Goal: Use online tool/utility: Utilize a website feature to perform a specific function

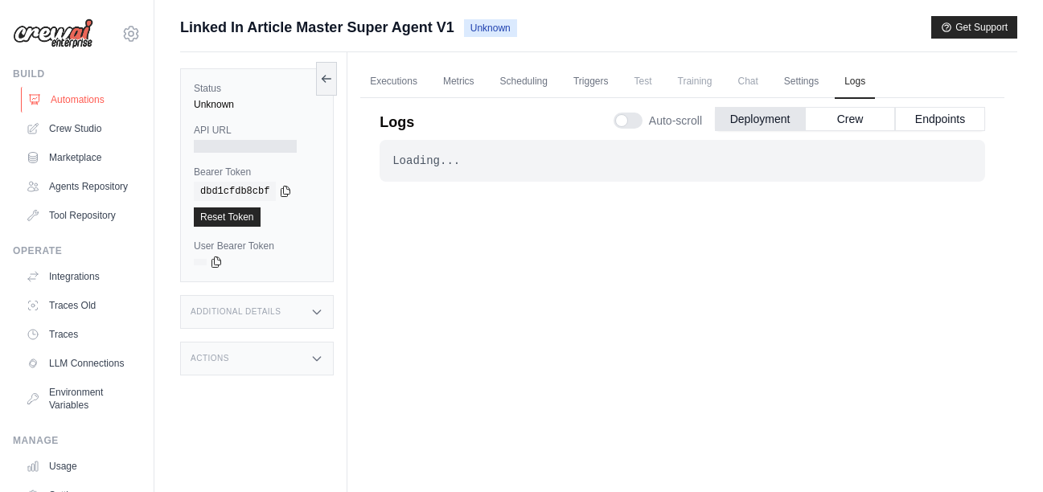
click at [72, 101] on link "Automations" at bounding box center [81, 100] width 121 height 26
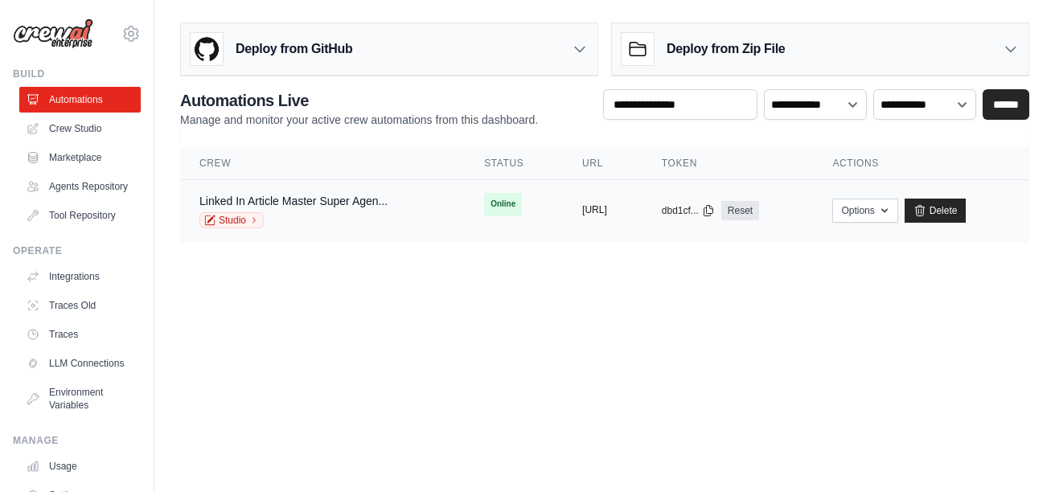
click at [582, 215] on button "https://linkedin-article-master-sup" at bounding box center [594, 209] width 25 height 13
click at [642, 236] on td "copied https://linkedin-article-master-sup" at bounding box center [603, 211] width 80 height 62
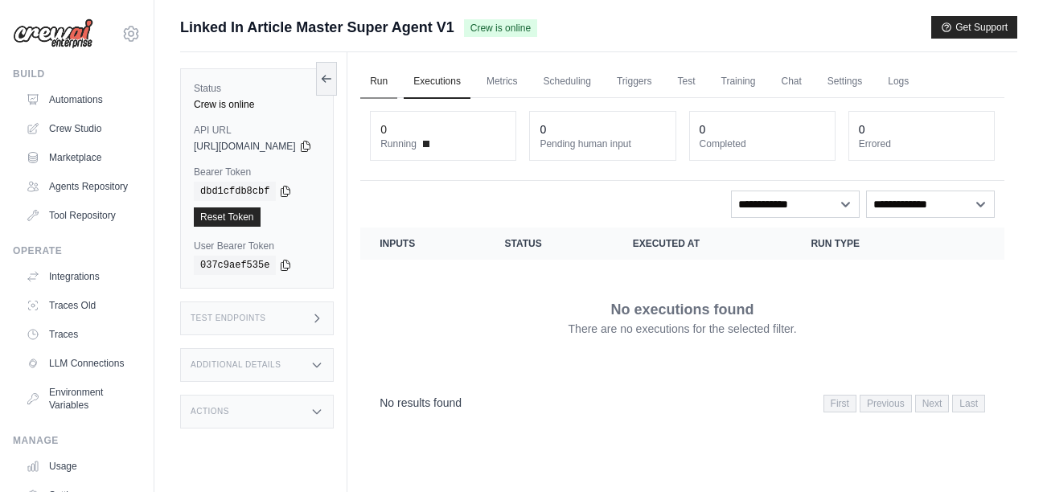
click at [397, 83] on link "Run" at bounding box center [378, 82] width 37 height 34
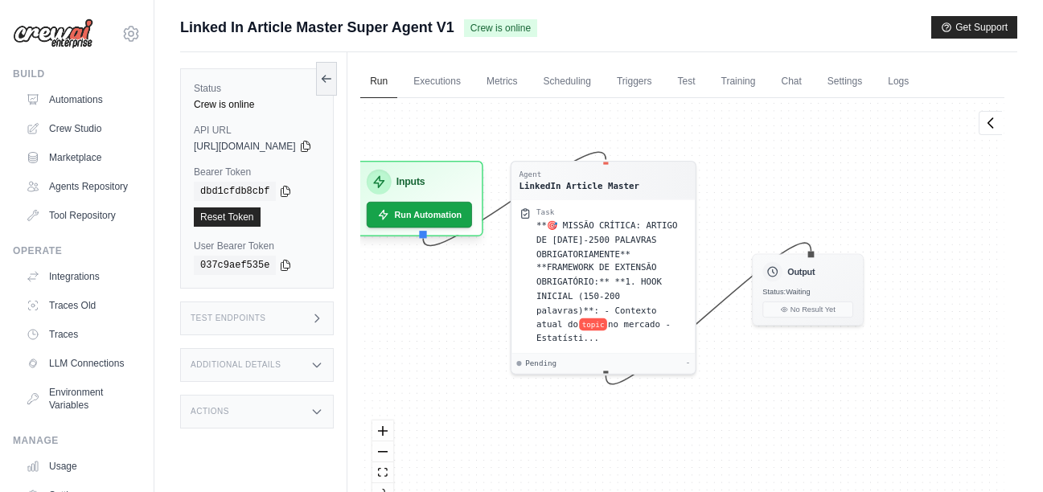
drag, startPoint x: 835, startPoint y: 190, endPoint x: 789, endPoint y: 153, distance: 58.9
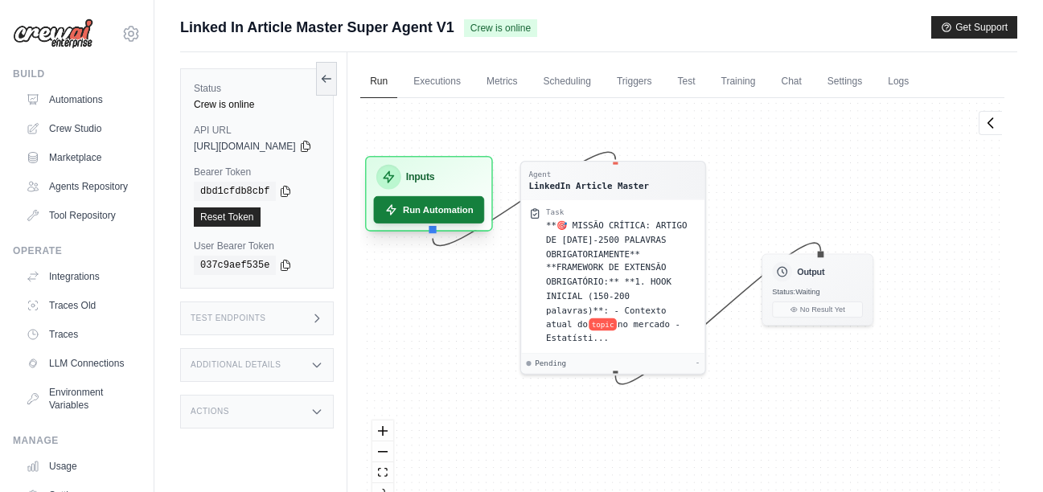
click at [449, 211] on button "Run Automation" at bounding box center [429, 209] width 111 height 27
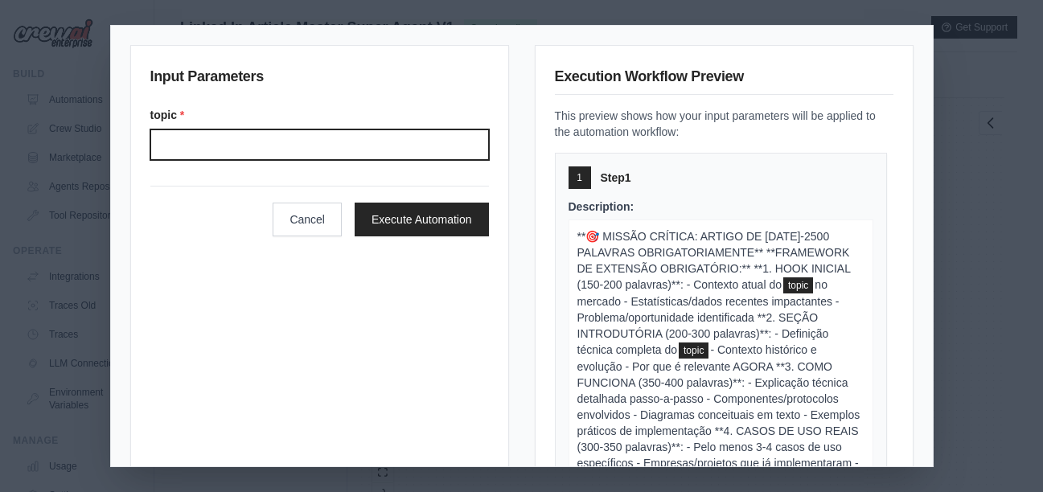
click at [360, 155] on input "Topic" at bounding box center [319, 144] width 339 height 31
click at [360, 154] on input "Topic" at bounding box center [319, 144] width 339 height 31
paste input "**********"
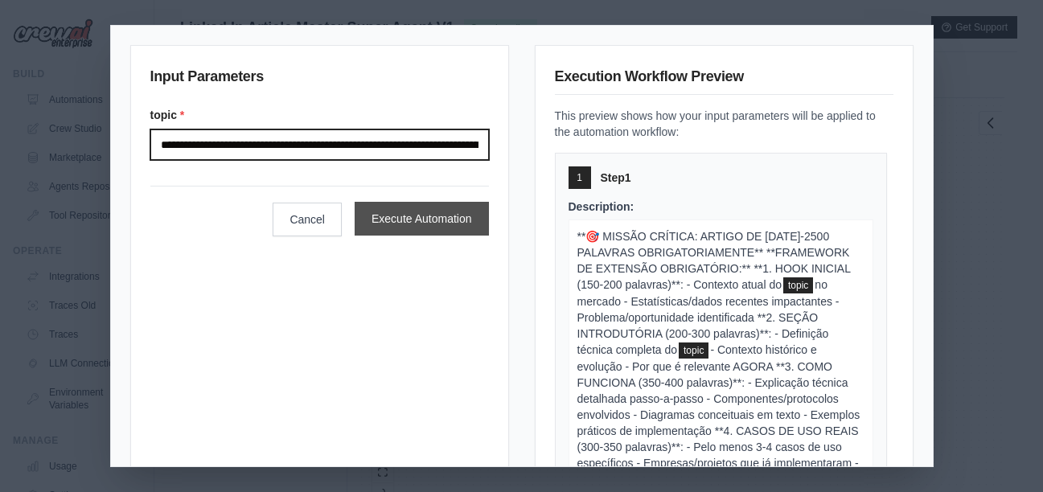
scroll to position [0, 180]
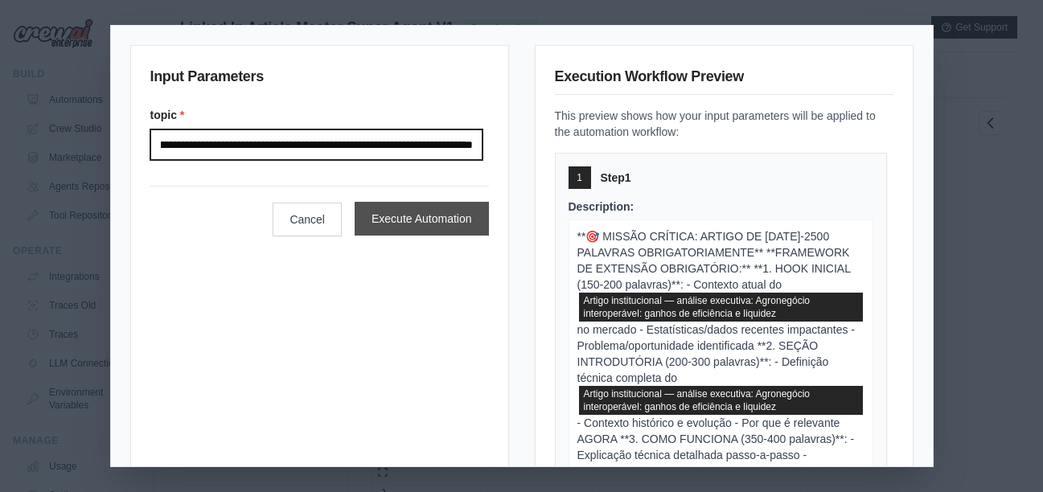
type input "**********"
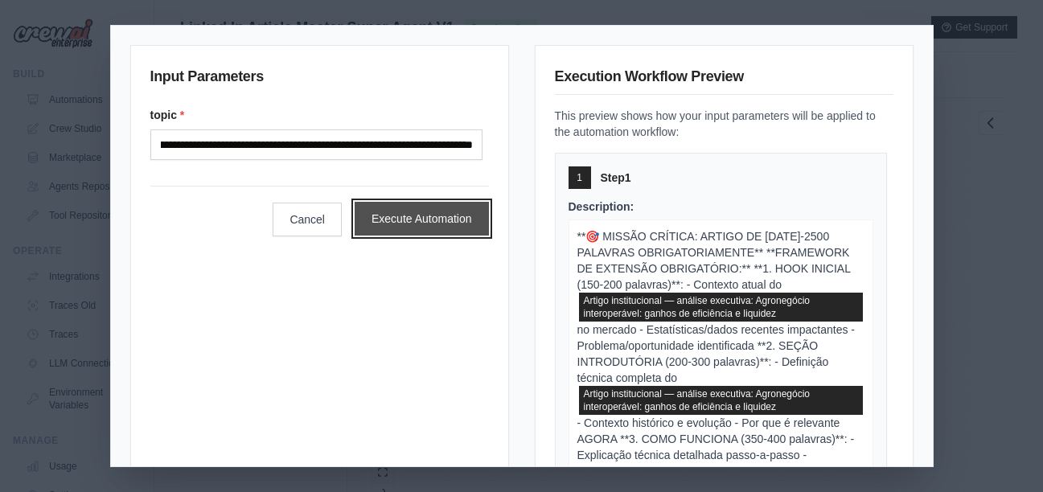
click at [408, 223] on button "Execute Automation" at bounding box center [422, 219] width 134 height 34
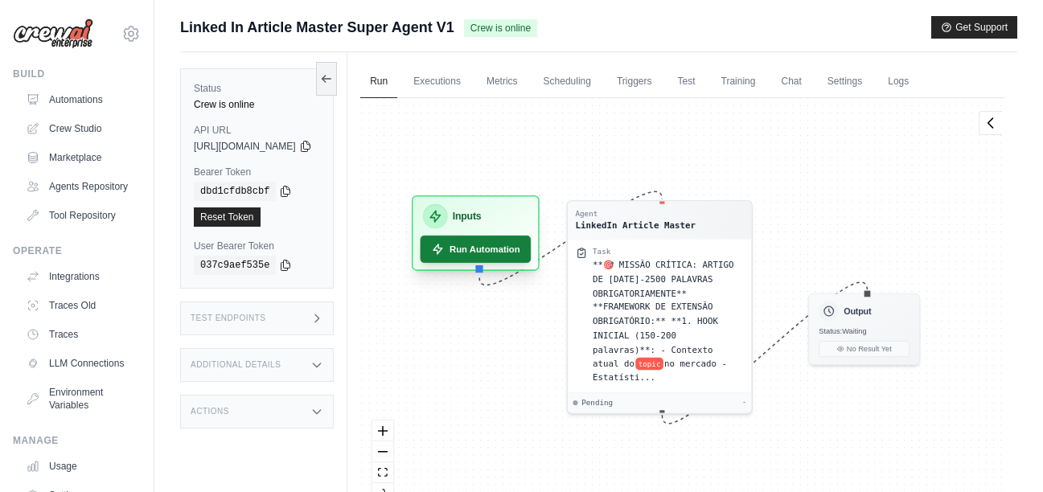
click at [515, 257] on button "Run Automation" at bounding box center [476, 249] width 111 height 27
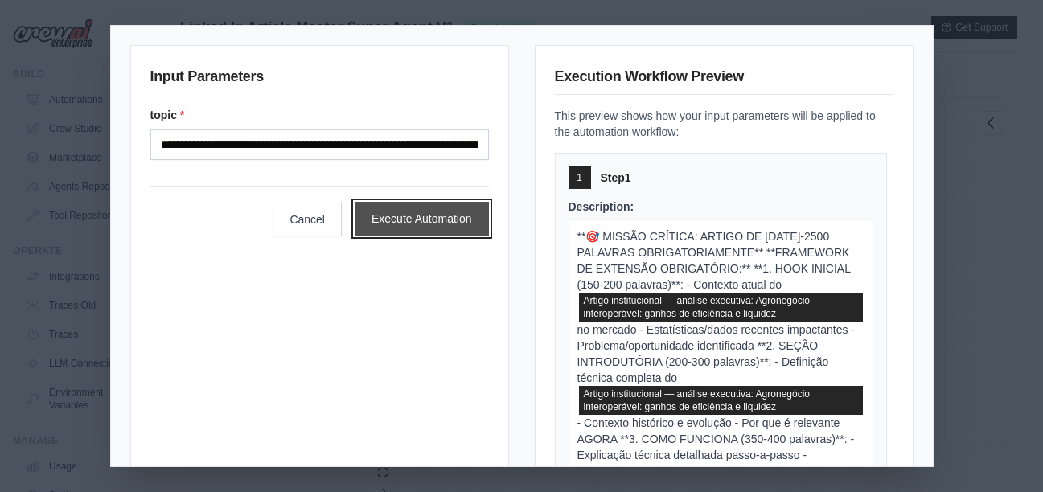
click at [433, 227] on button "Execute Automation" at bounding box center [422, 219] width 134 height 34
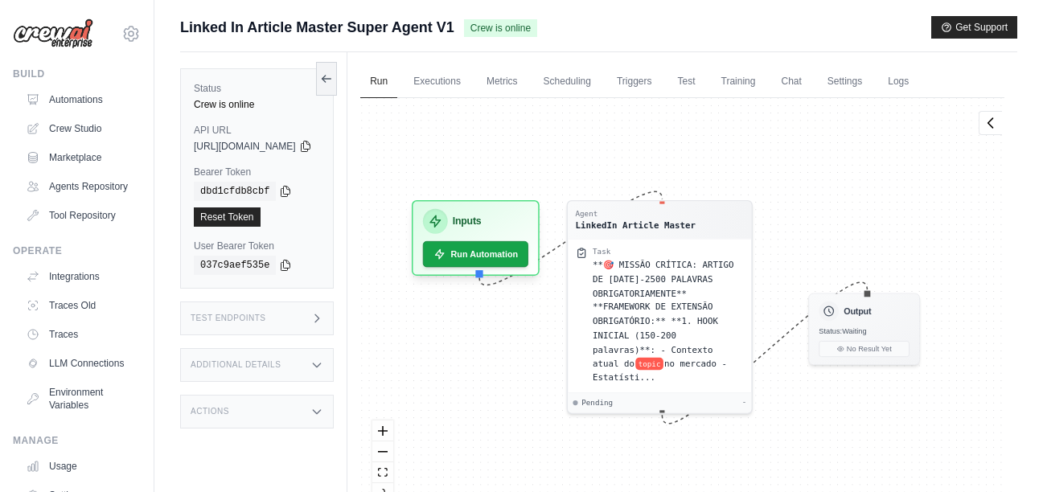
scroll to position [0, 0]
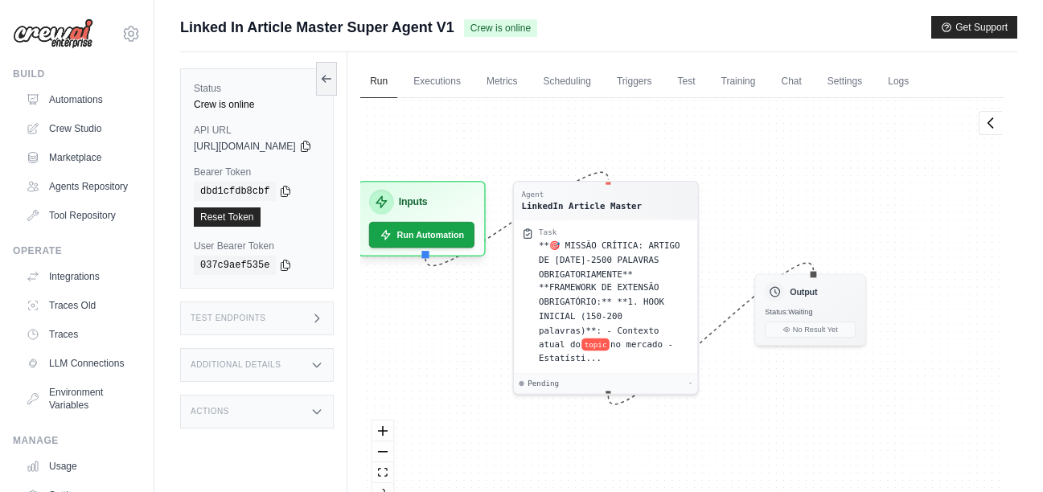
drag, startPoint x: 749, startPoint y: 170, endPoint x: 664, endPoint y: 138, distance: 90.8
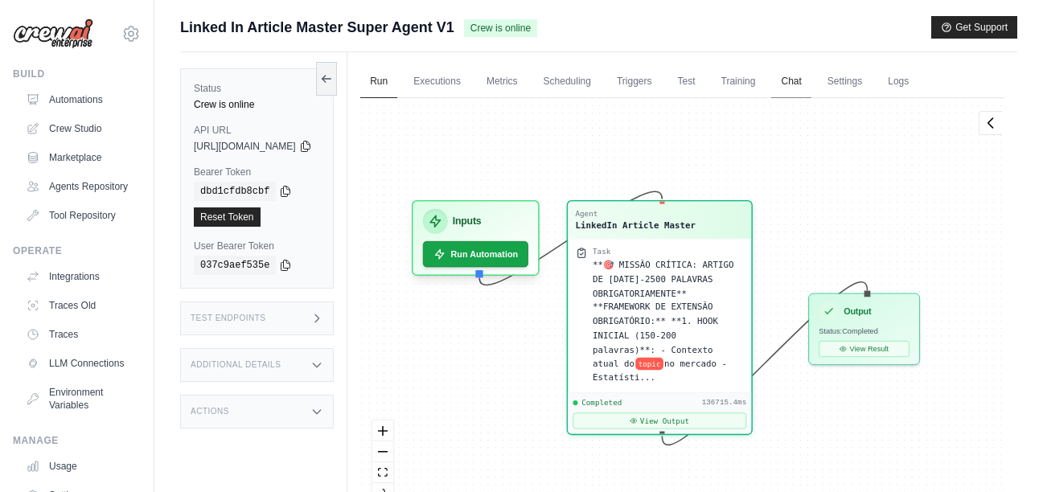
scroll to position [29700, 0]
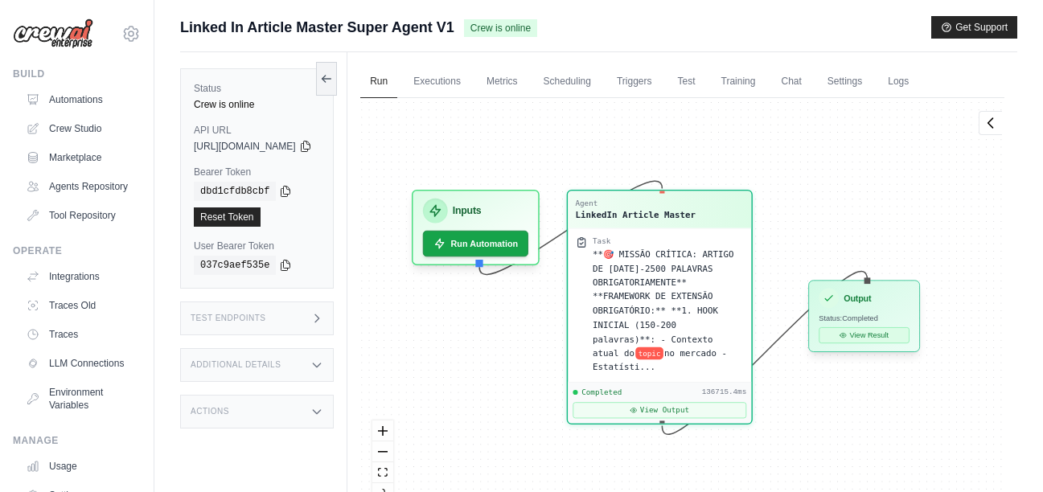
click at [895, 334] on button "View Result" at bounding box center [864, 335] width 91 height 16
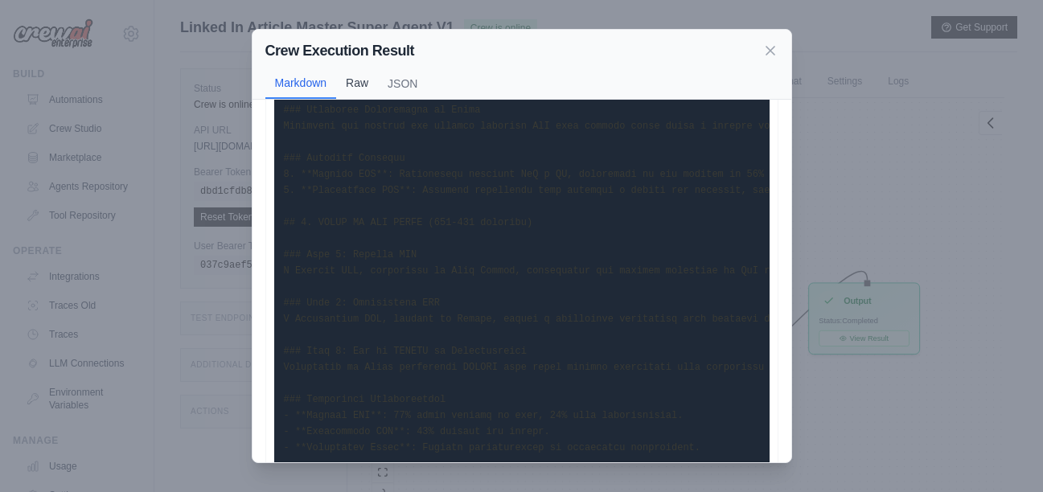
click at [359, 82] on button "Raw" at bounding box center [357, 83] width 42 height 31
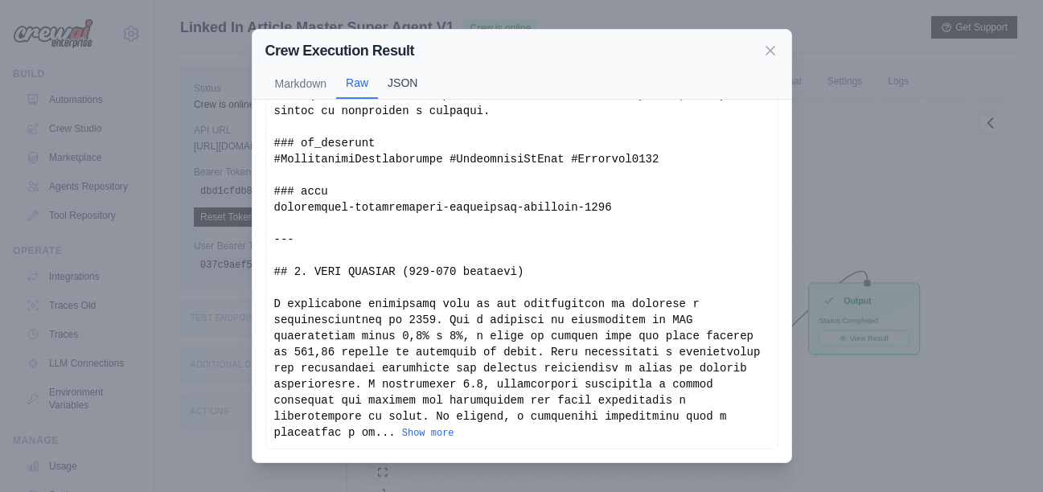
scroll to position [147, 0]
click at [399, 82] on button "JSON" at bounding box center [402, 83] width 49 height 31
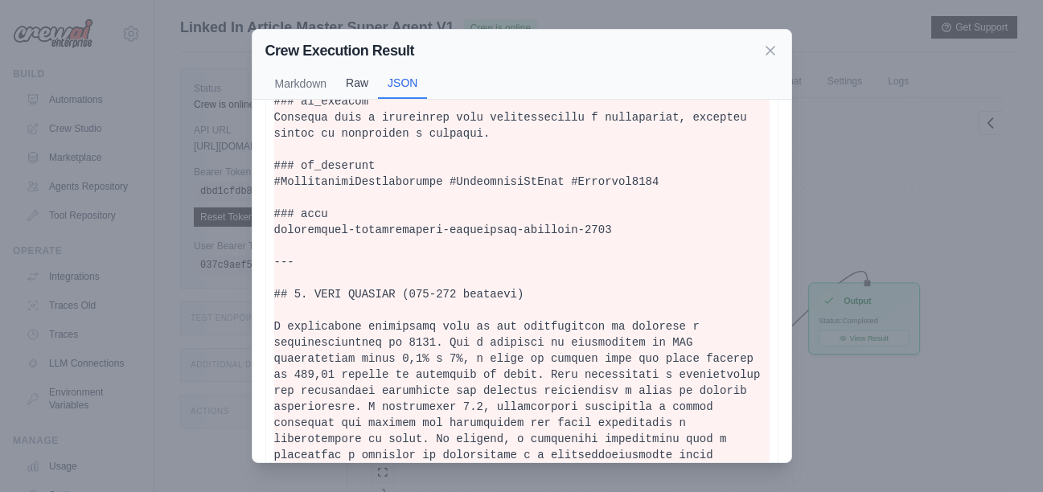
click at [349, 85] on button "Raw" at bounding box center [357, 83] width 42 height 31
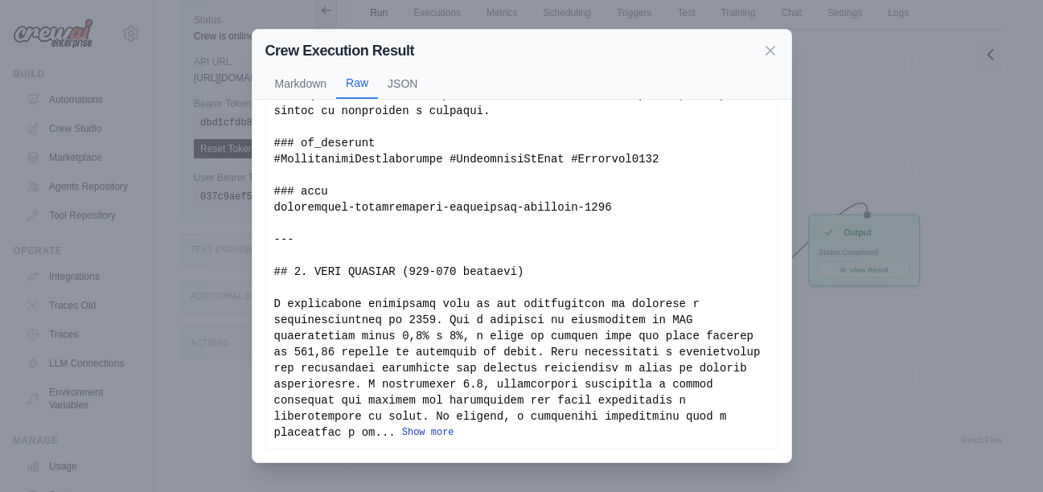
click at [454, 433] on button "Show more" at bounding box center [428, 432] width 52 height 13
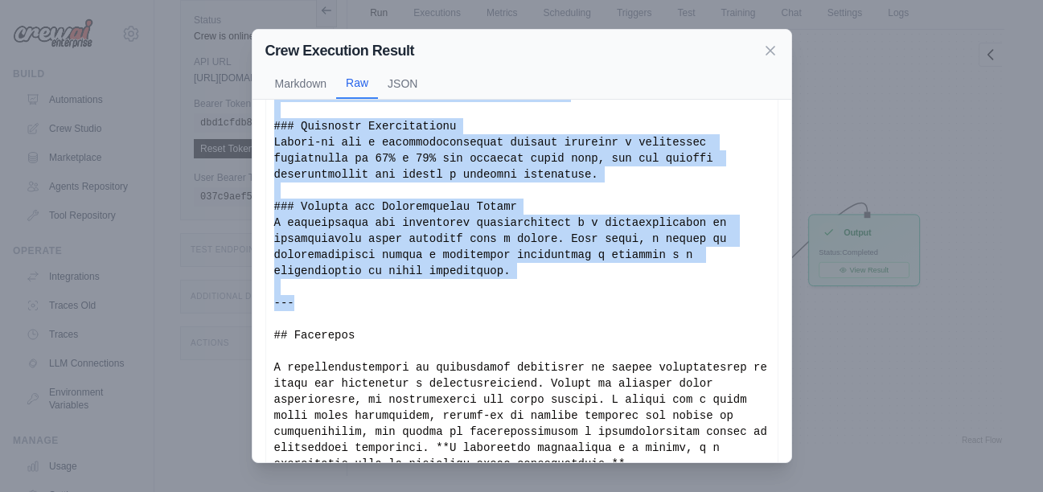
scroll to position [3815, 0]
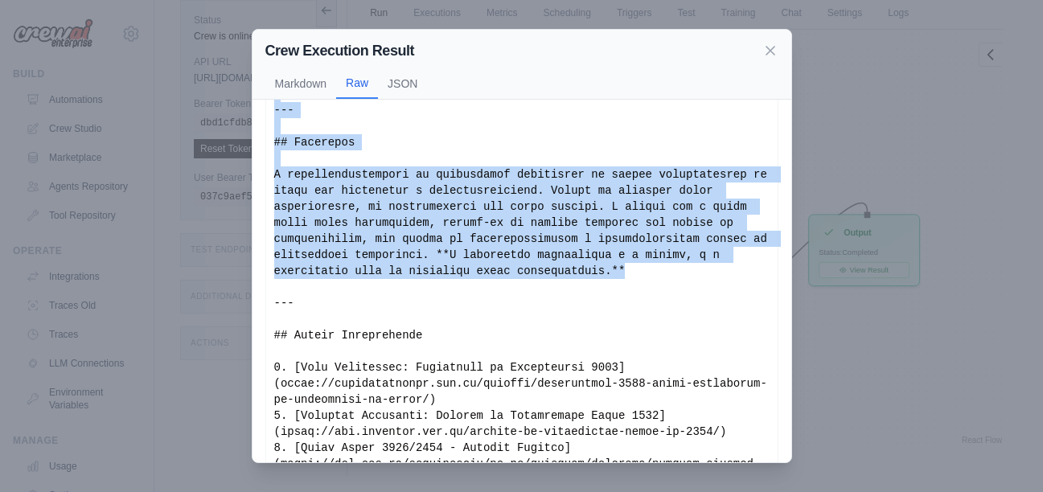
drag, startPoint x: 273, startPoint y: 287, endPoint x: 681, endPoint y: 362, distance: 415.3
copy div "## 0. LORE IPSUMDO (648-523 sitametc) A elitseddoei temporinci utla et dol magn…"
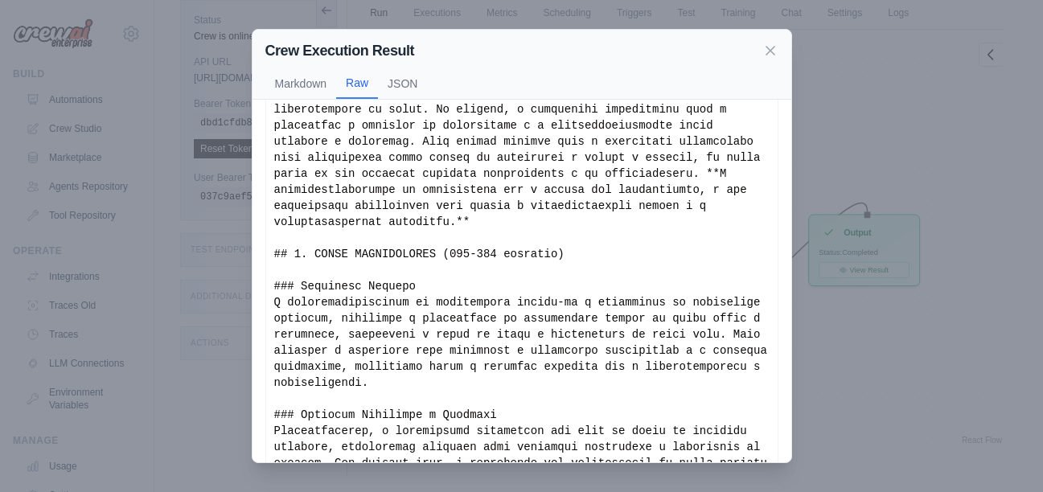
scroll to position [0, 0]
